Goal: Task Accomplishment & Management: Manage account settings

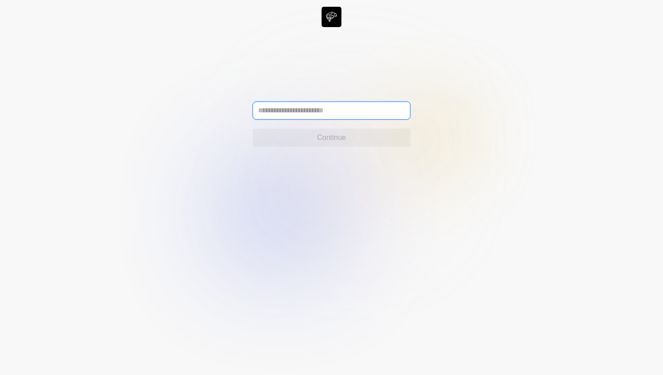
click at [333, 108] on input "text" at bounding box center [332, 111] width 158 height 18
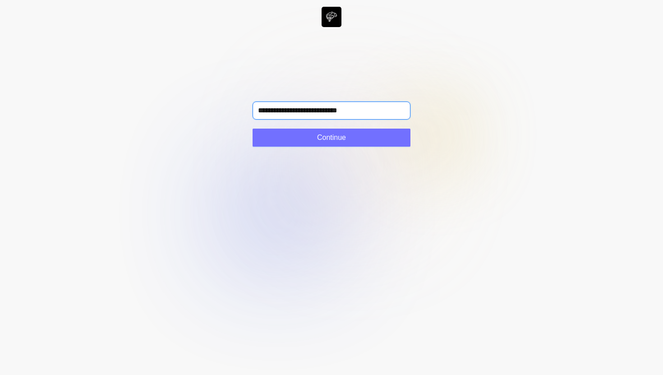
click at [319, 107] on input "**********" at bounding box center [332, 111] width 158 height 18
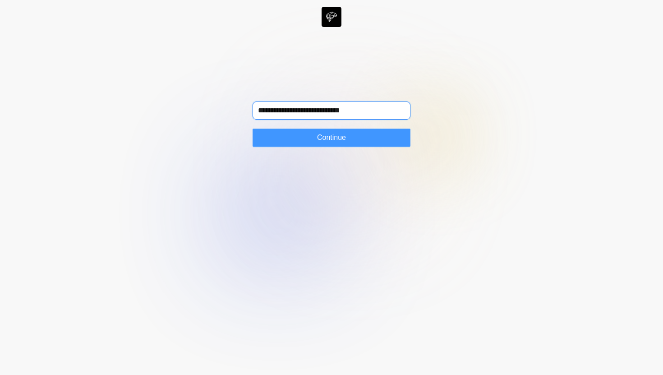
type input "**********"
click at [330, 133] on span "Continue" at bounding box center [331, 137] width 29 height 11
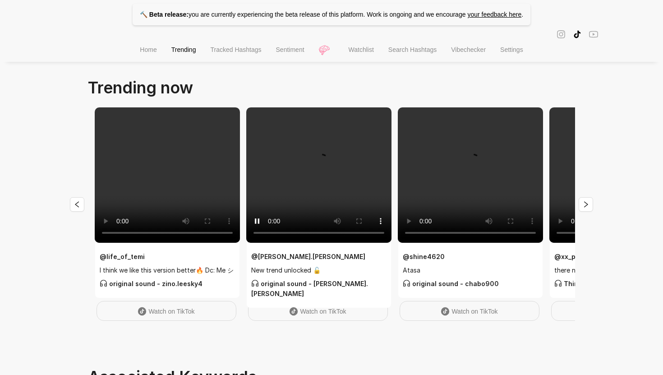
click at [225, 14] on p "🔨 Beta release: you are currently experiencing the beta release of this platfor…" at bounding box center [332, 15] width 398 height 22
click at [150, 56] on li "Home" at bounding box center [148, 50] width 31 height 23
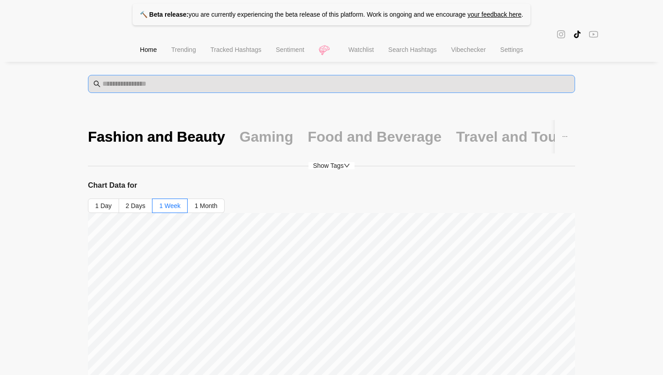
click at [481, 92] on span at bounding box center [331, 84] width 487 height 18
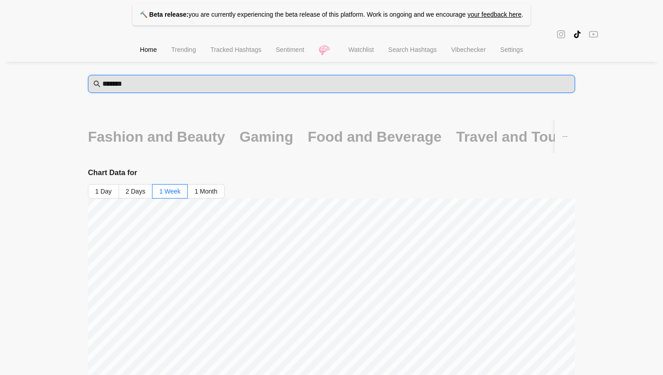
type input "*******"
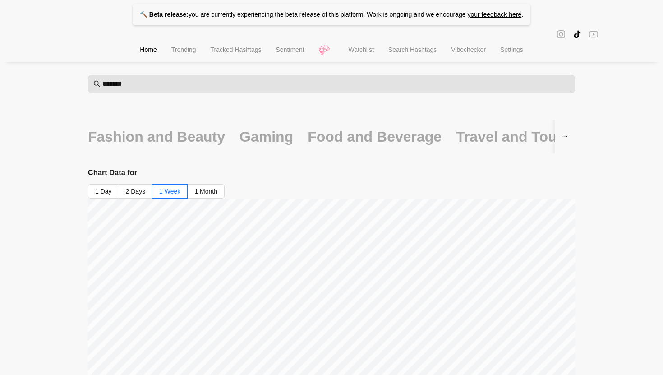
click at [231, 56] on li "Tracked Hashtags" at bounding box center [235, 50] width 65 height 23
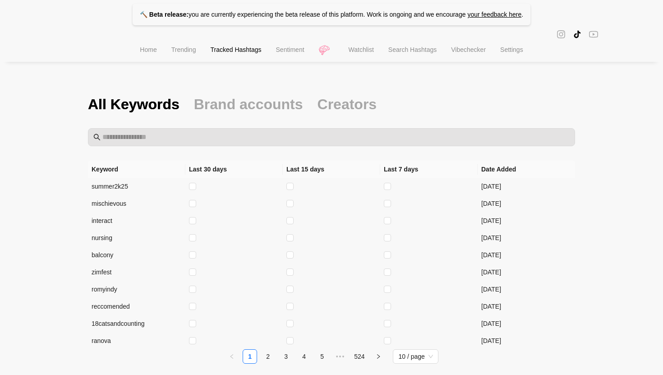
click at [177, 51] on span "Trending" at bounding box center [183, 49] width 25 height 7
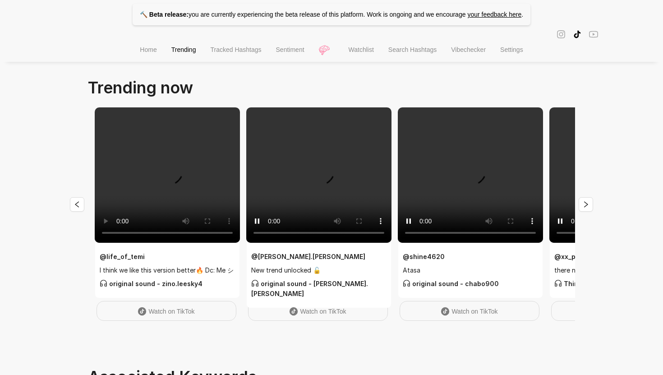
click at [146, 51] on span "Home" at bounding box center [148, 49] width 17 height 7
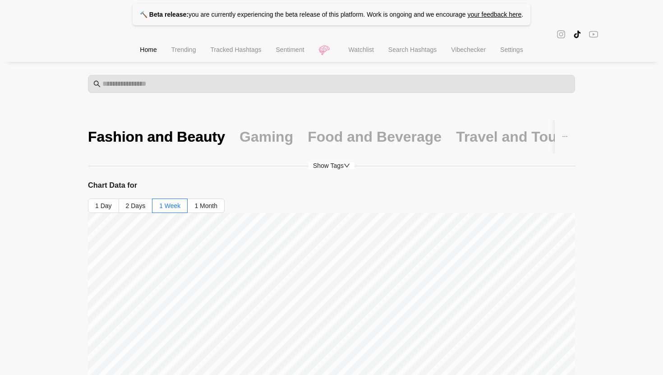
click at [372, 47] on span "Watchlist" at bounding box center [361, 49] width 25 height 7
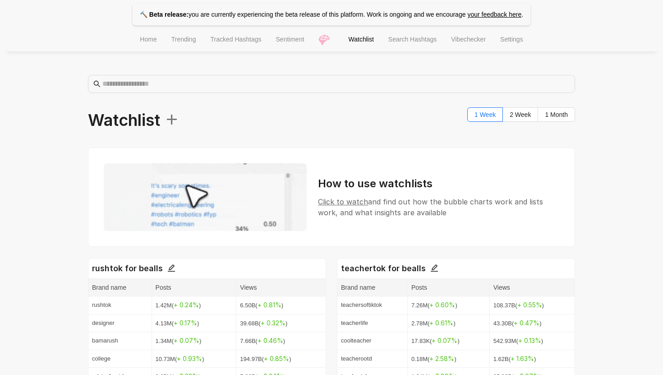
click at [189, 116] on div "Watchlist + 1 Week 2 Week 1 Month" at bounding box center [331, 120] width 487 height 26
click at [176, 114] on span "+" at bounding box center [169, 118] width 19 height 27
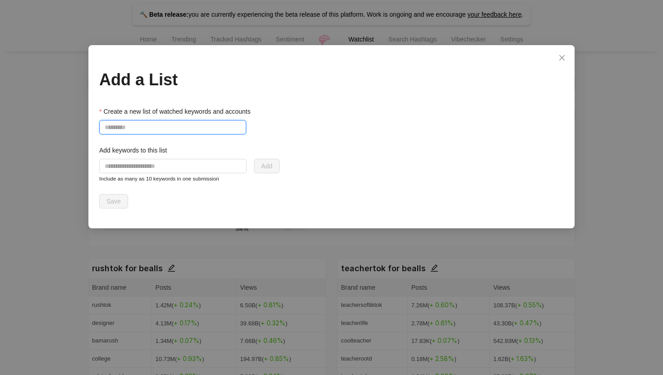
click at [209, 124] on input "Create a new list of watched keywords and accounts" at bounding box center [172, 127] width 147 height 14
type input "*"
type input "**********"
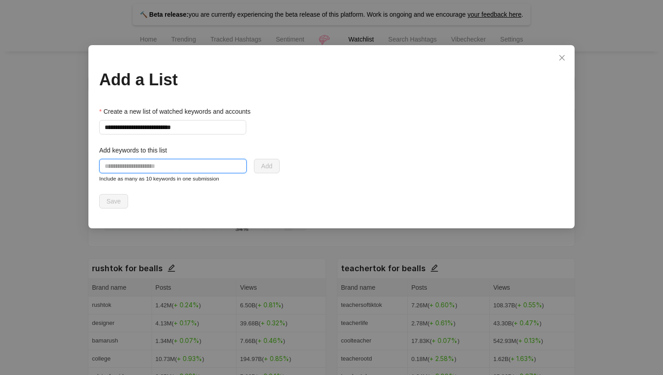
click at [222, 172] on input "text" at bounding box center [173, 166] width 148 height 14
type input "**********"
click at [273, 163] on button "Add" at bounding box center [267, 166] width 26 height 14
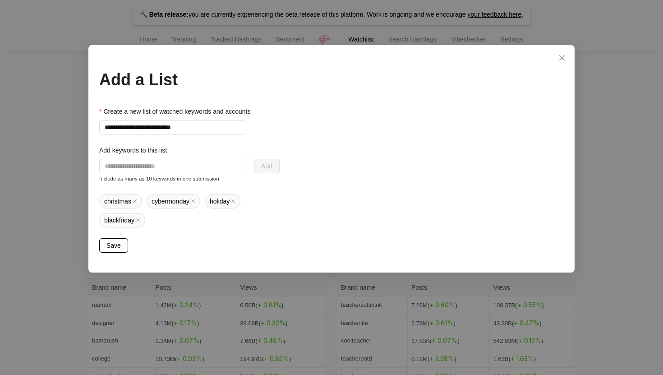
click at [122, 251] on button "Save" at bounding box center [113, 245] width 29 height 14
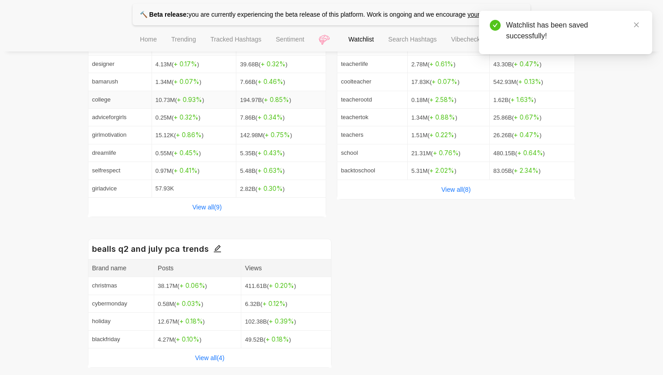
scroll to position [260, 0]
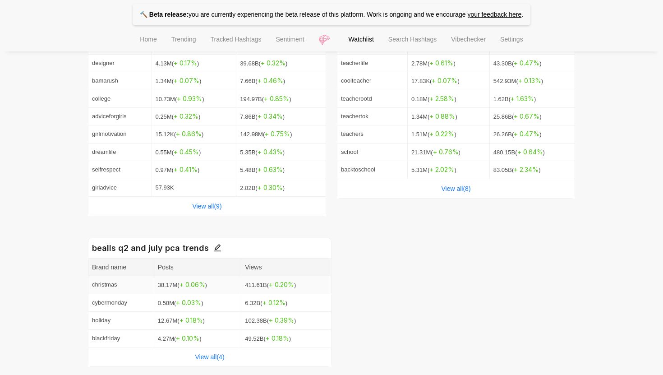
click at [111, 286] on td "christmas" at bounding box center [121, 285] width 66 height 18
click at [165, 363] on div "View all( 4 )" at bounding box center [209, 357] width 243 height 19
click at [184, 359] on div "View all( 4 )" at bounding box center [209, 357] width 243 height 19
click at [195, 359] on div "View all( 4 )" at bounding box center [209, 357] width 243 height 19
click at [197, 356] on link "View all( 4 )" at bounding box center [209, 356] width 29 height 7
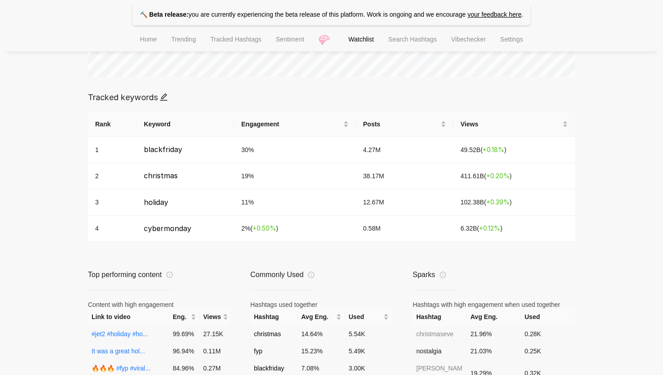
scroll to position [431, 0]
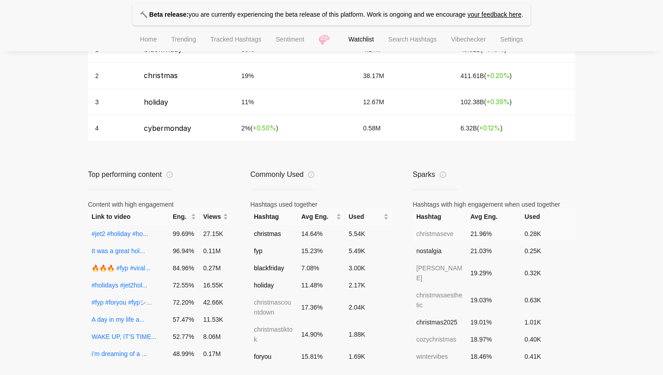
click at [448, 232] on td "christmaseve" at bounding box center [440, 233] width 54 height 17
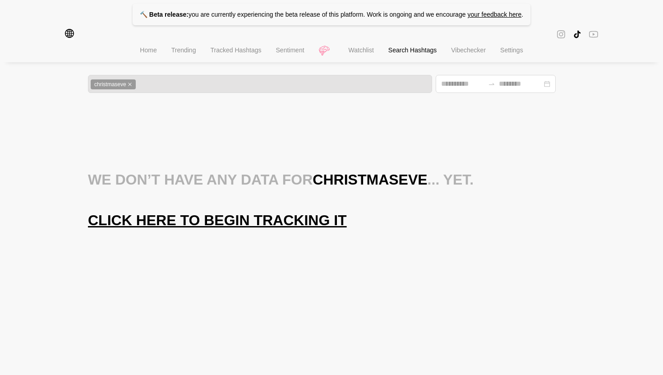
click at [295, 218] on span "Click here to begin tracking it" at bounding box center [217, 220] width 259 height 18
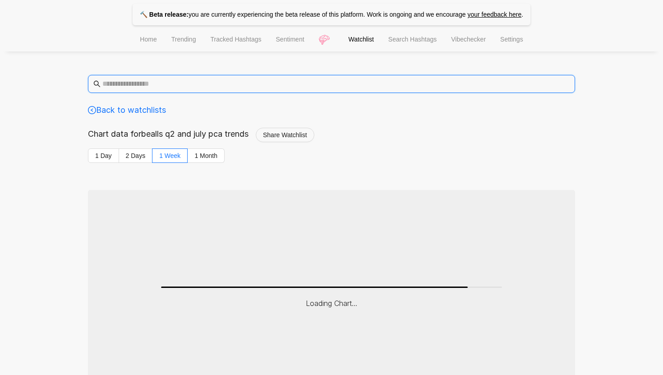
click at [329, 85] on input "text" at bounding box center [336, 84] width 468 height 11
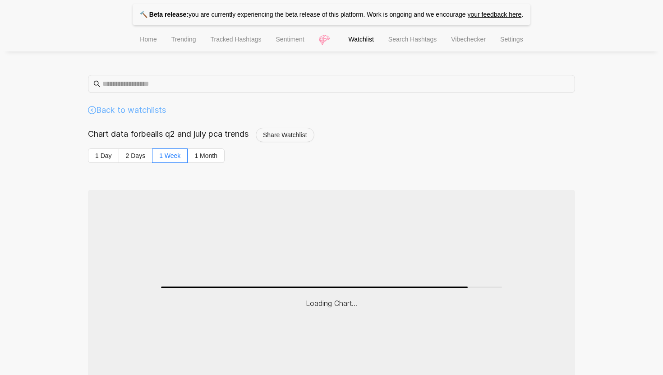
click at [96, 104] on link "Back to watchlists" at bounding box center [127, 110] width 78 height 13
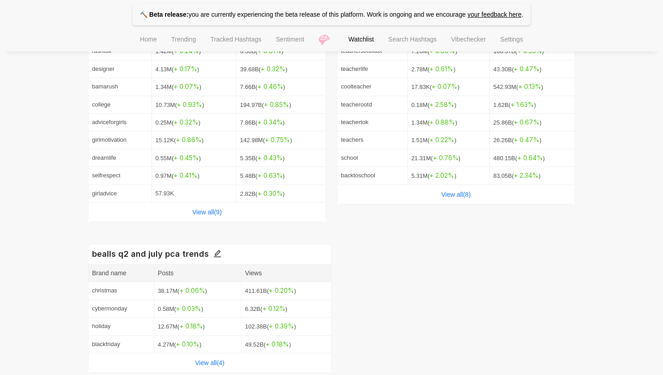
scroll to position [260, 0]
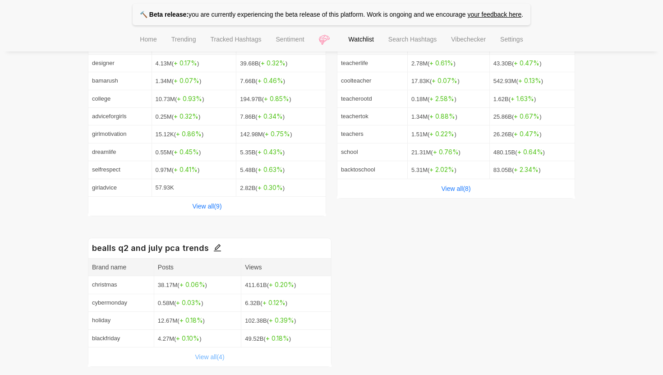
click at [204, 353] on link "View all( 4 )" at bounding box center [209, 356] width 29 height 7
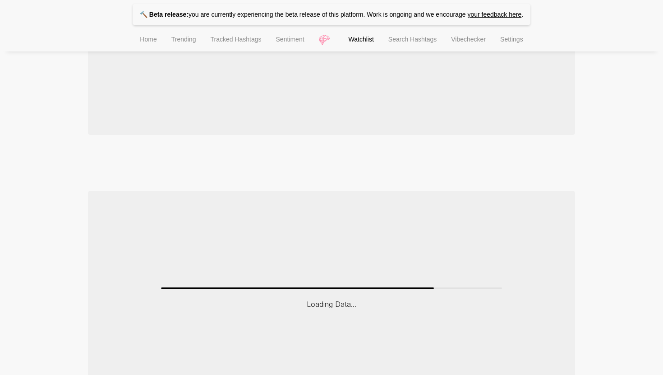
scroll to position [589, 0]
